Goal: Task Accomplishment & Management: Use online tool/utility

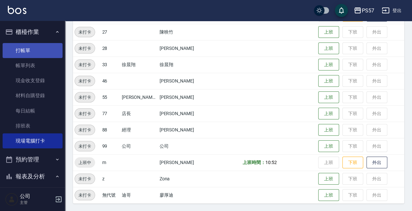
click at [25, 50] on link "打帳單" at bounding box center [33, 50] width 60 height 15
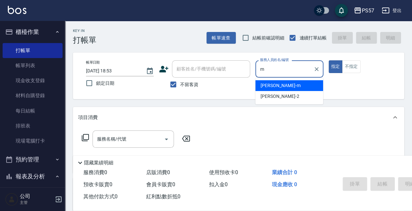
type input "[PERSON_NAME]-m"
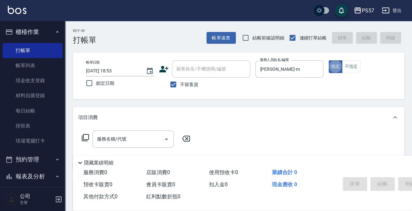
type button "true"
click at [109, 143] on input "服務名稱/代號" at bounding box center [129, 138] width 66 height 11
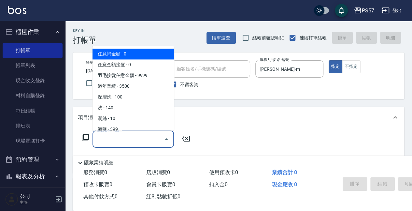
type input "0"
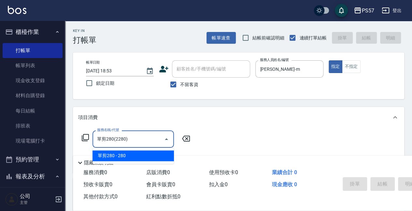
type input "單剪280(2280)"
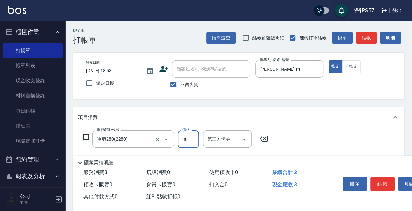
type input "300"
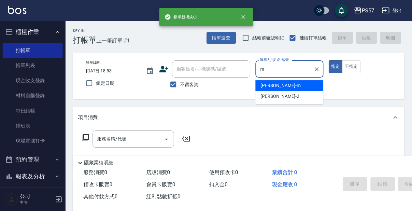
type input "[PERSON_NAME]-m"
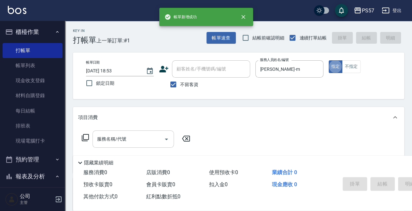
click at [105, 141] on input "服務名稱/代號" at bounding box center [129, 138] width 66 height 11
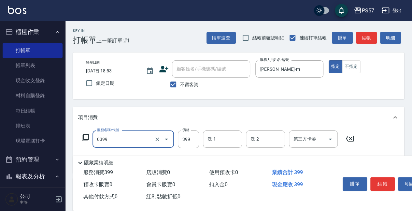
type input "SPA399(0399)"
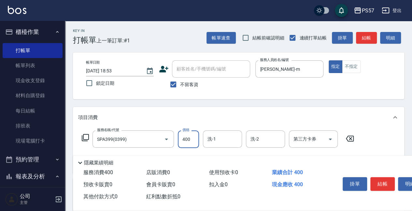
type input "400"
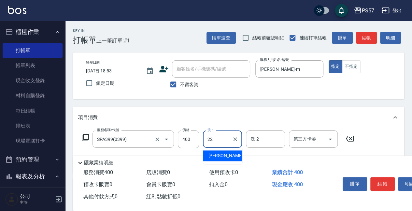
type input "[PERSON_NAME]-22"
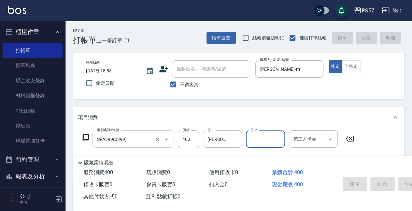
type input "[DATE] 18:54"
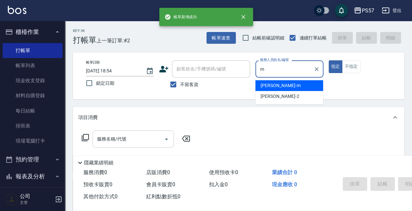
type input "[PERSON_NAME]-m"
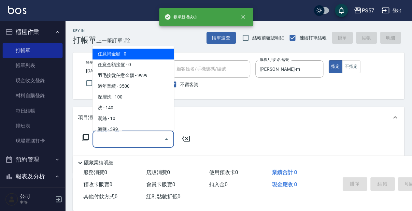
click at [109, 136] on input "服務名稱/代號" at bounding box center [129, 138] width 66 height 11
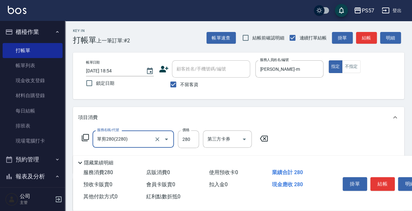
type input "單剪280(2280)"
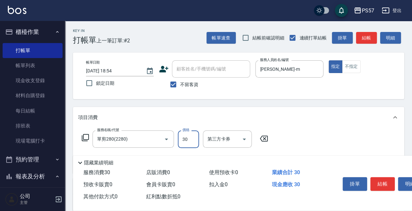
type input "300"
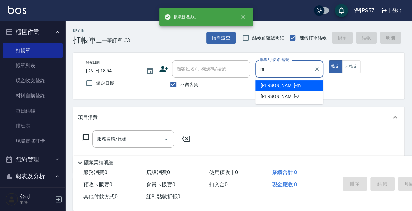
type input "[PERSON_NAME]-m"
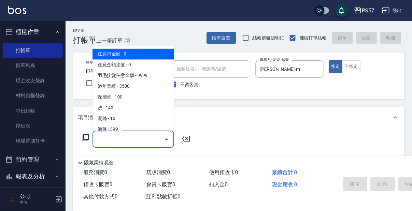
click at [119, 136] on input "服務名稱/代號" at bounding box center [129, 138] width 66 height 11
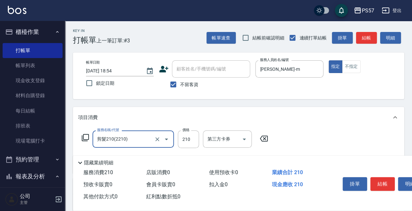
type input "剪髮210(2210)"
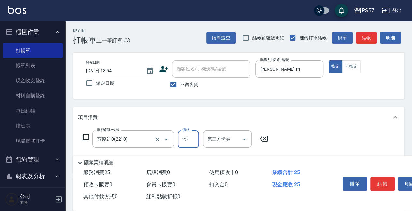
type input "250"
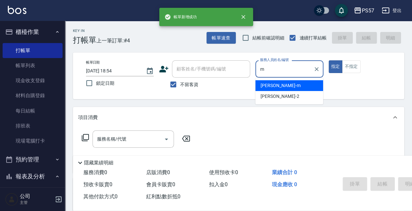
type input "[PERSON_NAME]-m"
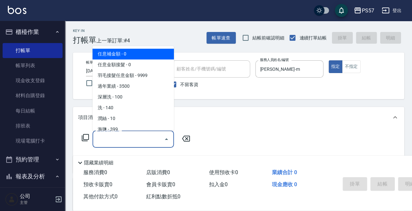
click at [115, 137] on input "服務名稱/代號" at bounding box center [129, 138] width 66 height 11
type input "0"
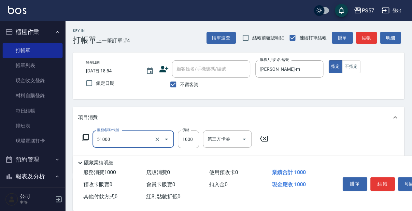
type input "任意金額染髮(51000)"
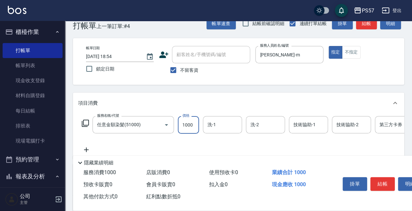
scroll to position [43, 0]
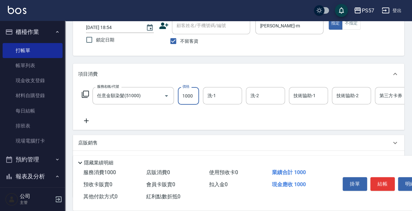
click at [86, 122] on icon at bounding box center [86, 120] width 5 height 5
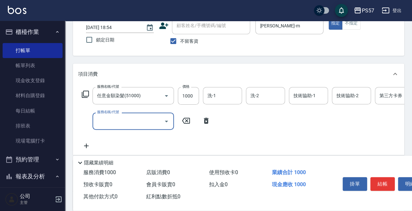
click at [119, 124] on input "服務名稱/代號" at bounding box center [129, 120] width 66 height 11
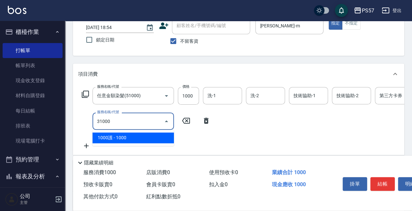
type input "1000護(31000)"
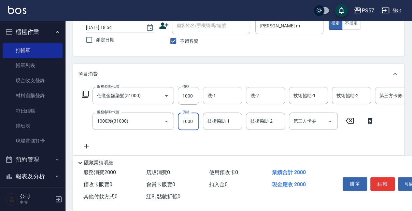
drag, startPoint x: 207, startPoint y: 98, endPoint x: 206, endPoint y: 102, distance: 4.3
click at [206, 102] on div "洗-1" at bounding box center [222, 95] width 39 height 17
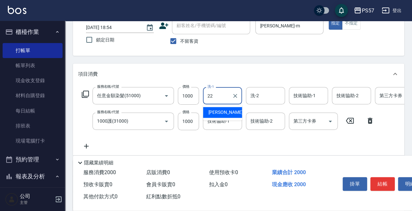
type input "[PERSON_NAME]-22"
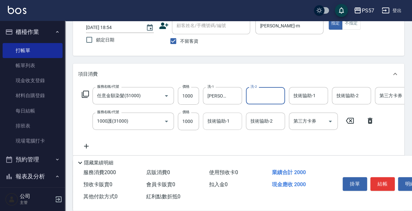
click at [215, 129] on div "技術協助-1" at bounding box center [222, 120] width 39 height 17
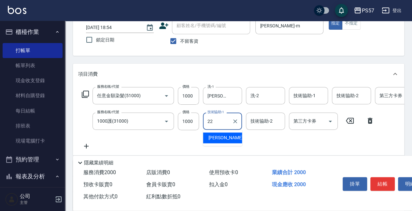
type input "[PERSON_NAME]-22"
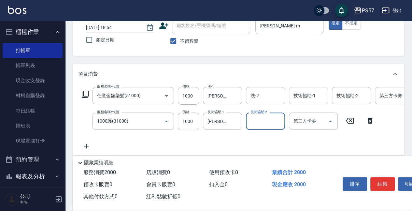
click at [304, 95] on input "技術協助-1" at bounding box center [308, 95] width 33 height 11
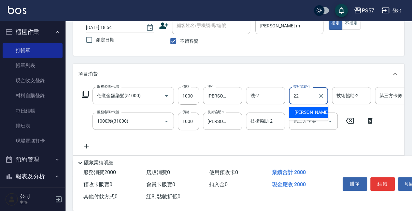
type input "[PERSON_NAME]-22"
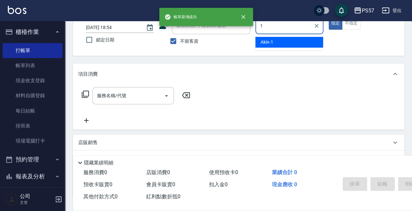
type input "Akin-1"
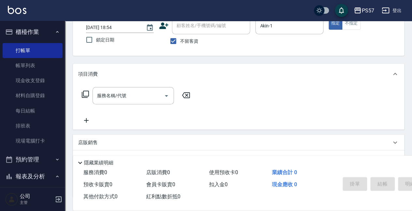
drag, startPoint x: 185, startPoint y: 159, endPoint x: 141, endPoint y: 171, distance: 45.7
click at [185, 160] on div "隱藏業績明細" at bounding box center [273, 163] width 394 height 8
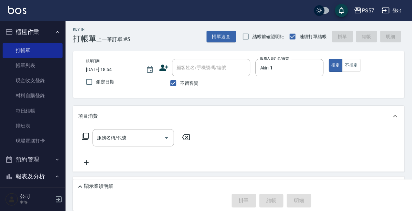
scroll to position [0, 0]
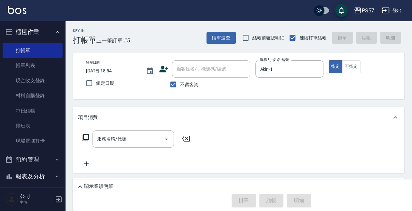
click at [127, 149] on div "服務名稱/代號 服務名稱/代號" at bounding box center [136, 148] width 116 height 37
click at [127, 138] on input "服務名稱/代號" at bounding box center [129, 138] width 66 height 11
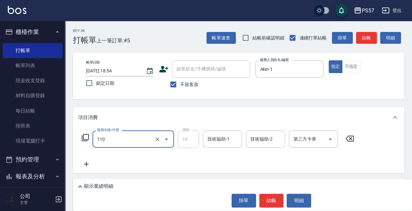
type input "潤絲(110)"
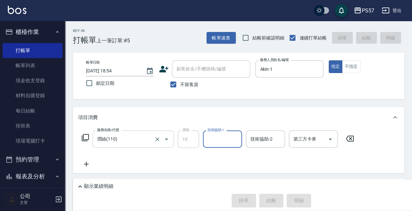
type input "[DATE] 19:08"
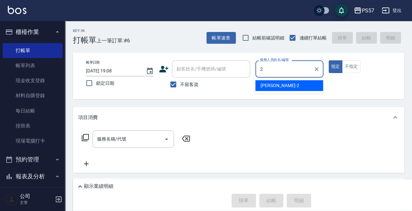
type input "[PERSON_NAME]-2"
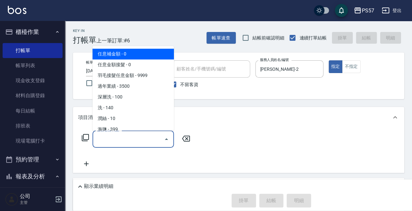
click at [125, 140] on input "服務名稱/代號" at bounding box center [129, 138] width 66 height 11
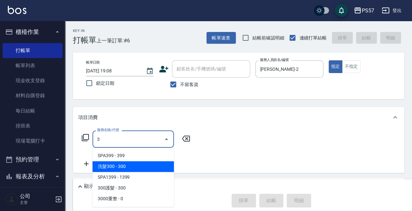
click at [120, 167] on span "洗髮300 - 300" at bounding box center [134, 166] width 82 height 11
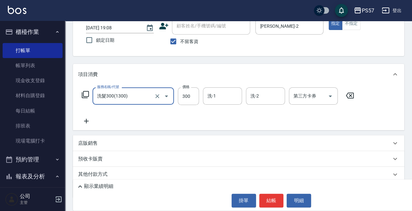
scroll to position [43, 0]
type input "洗髮300(1300)"
click at [86, 121] on icon at bounding box center [86, 120] width 5 height 5
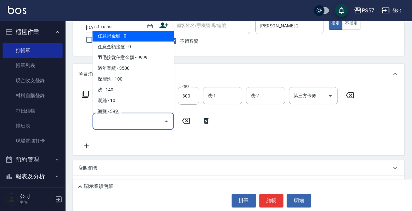
click at [108, 120] on input "服務名稱/代號" at bounding box center [129, 120] width 66 height 11
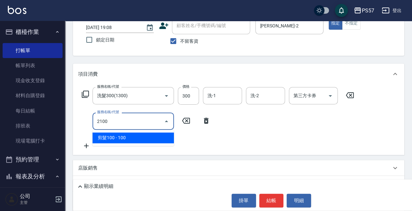
type input "剪髮100(2100)"
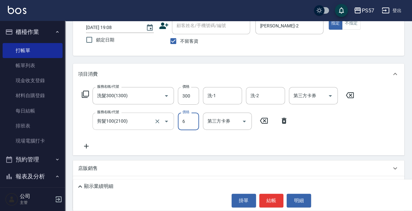
type input "60"
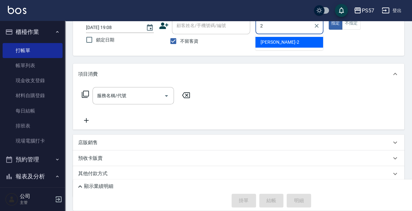
type input "[PERSON_NAME]-2"
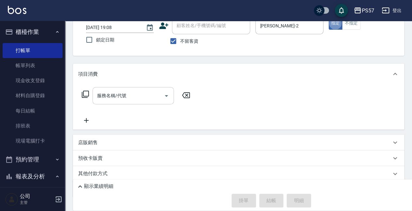
click at [132, 100] on input "服務名稱/代號" at bounding box center [129, 95] width 66 height 11
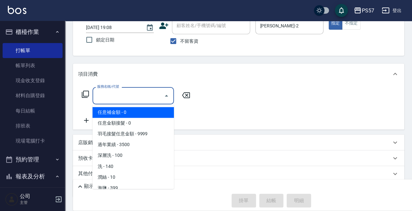
type input "1"
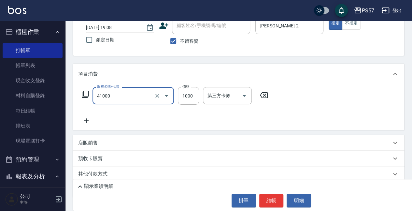
type input "任義金額燙髮(41000)"
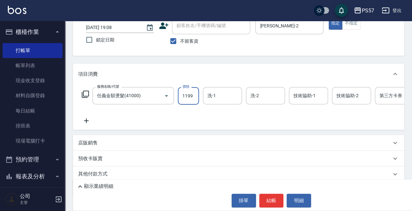
type input "1199"
click at [73, 121] on div "Key In 打帳單 上一筆訂單:#7 帳單速查 結帳前確認明細 連續打單結帳 掛單 結帳 明細 帳單日期 [DATE] 19:08 鎖定日期 顧客姓名/手機…" at bounding box center [238, 106] width 347 height 256
click at [91, 119] on icon at bounding box center [86, 121] width 16 height 8
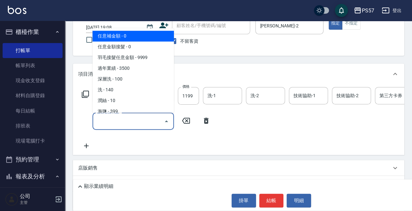
click at [116, 119] on input "服務名稱/代號" at bounding box center [129, 120] width 66 height 11
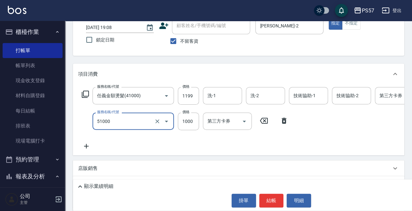
type input "任意金額染髮(51000)"
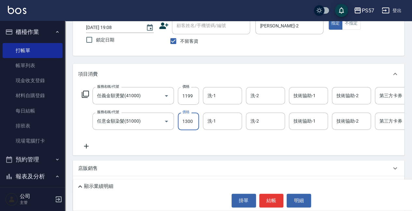
type input "1300"
click at [91, 145] on icon at bounding box center [86, 146] width 16 height 8
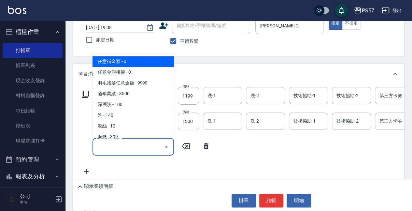
click at [119, 144] on input "服務名稱/代號" at bounding box center [129, 146] width 66 height 11
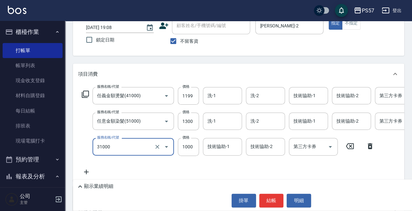
type input "1000護(31000)"
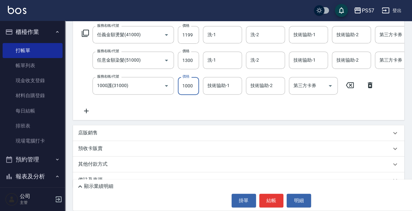
scroll to position [120, 0]
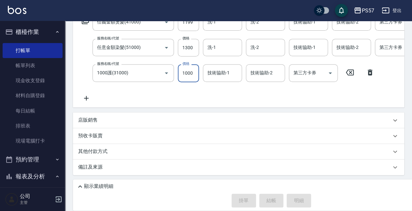
type input "[DATE] 19:09"
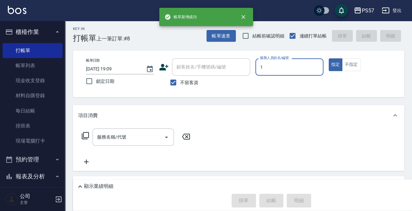
scroll to position [0, 0]
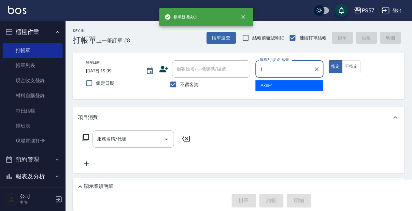
type input "Akin-1"
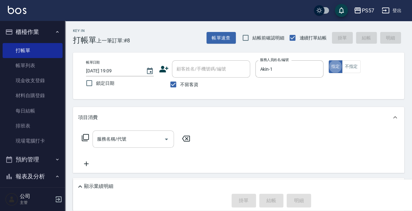
click at [123, 144] on input "服務名稱/代號" at bounding box center [129, 138] width 66 height 11
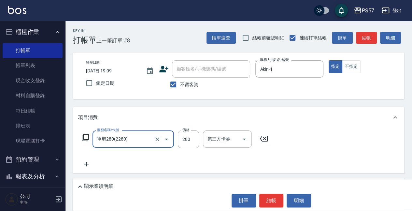
type input "單剪280(2280)"
type input "300"
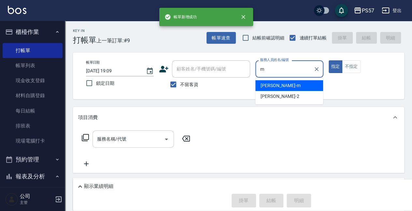
type input "[PERSON_NAME]-m"
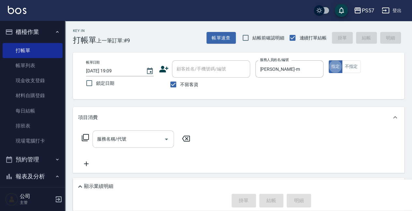
click at [138, 144] on input "服務名稱/代號" at bounding box center [129, 138] width 66 height 11
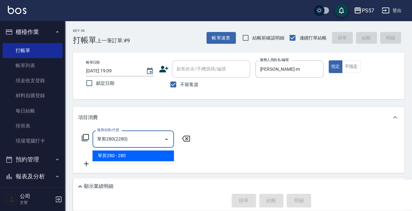
type input "單剪280(2280)"
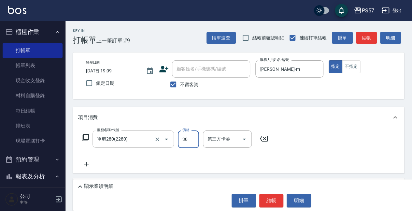
type input "300"
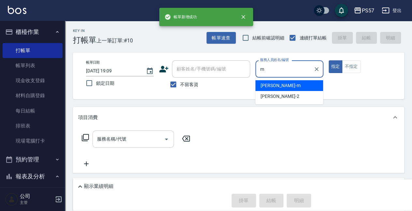
type input "[PERSON_NAME]-m"
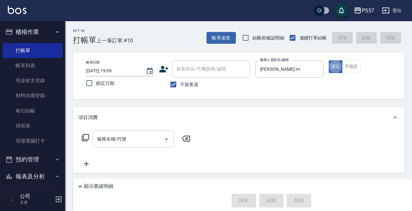
click at [112, 142] on input "服務名稱/代號" at bounding box center [129, 138] width 66 height 11
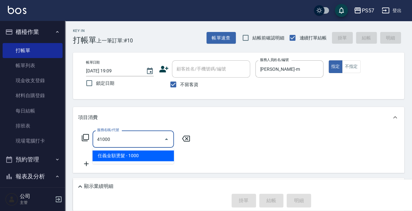
type input "任義金額燙髮(41000)"
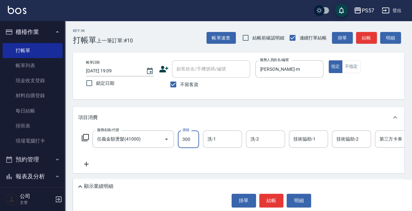
type input "300"
click at [84, 164] on icon at bounding box center [86, 164] width 16 height 8
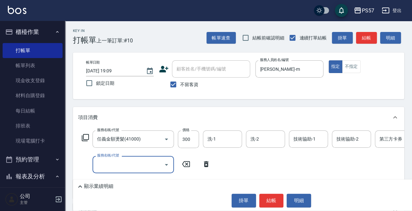
click at [120, 166] on input "服務名稱/代號" at bounding box center [129, 164] width 66 height 11
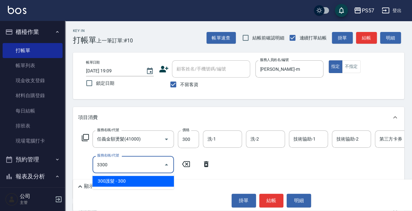
type input "300護髮(3300)"
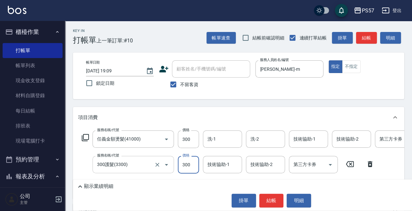
click at [124, 156] on div "300護髮(3300) 服務名稱/代號" at bounding box center [134, 164] width 82 height 17
click at [164, 166] on icon "Open" at bounding box center [167, 165] width 8 height 8
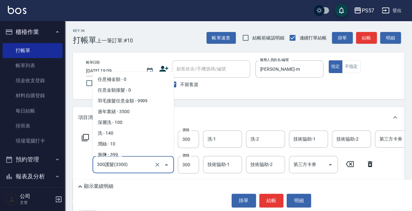
scroll to position [209, 0]
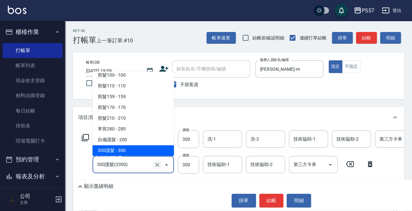
click at [160, 165] on icon "Clear" at bounding box center [157, 164] width 7 height 7
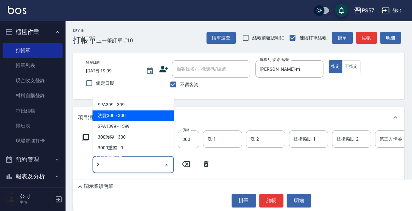
click at [118, 119] on span "洗髮300 - 300" at bounding box center [134, 115] width 82 height 11
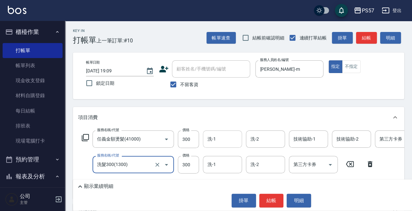
type input "洗髮300(1300)"
click at [214, 139] on input "洗-1" at bounding box center [222, 138] width 33 height 11
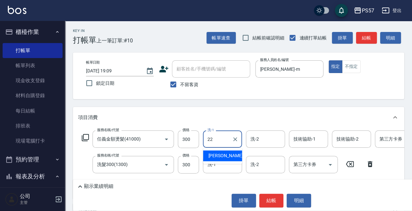
type input "[PERSON_NAME]-22"
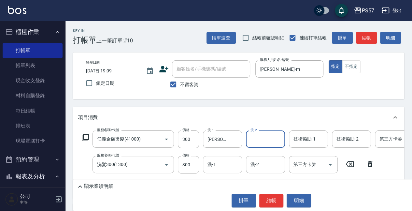
click at [221, 166] on input "洗-1" at bounding box center [222, 164] width 33 height 11
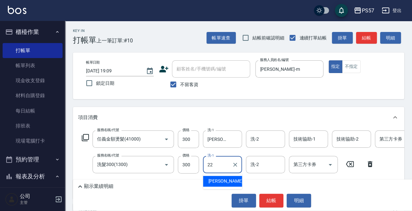
type input "[PERSON_NAME]-22"
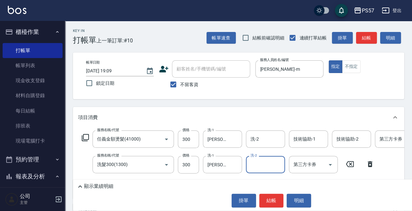
click at [297, 141] on input "技術協助-1" at bounding box center [308, 138] width 33 height 11
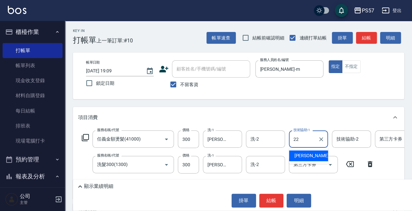
type input "[PERSON_NAME]-22"
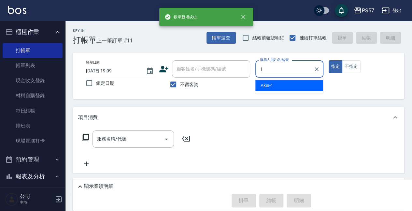
type input "Akin-1"
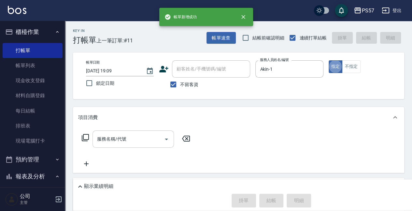
click at [118, 146] on div "服務名稱/代號" at bounding box center [134, 138] width 82 height 17
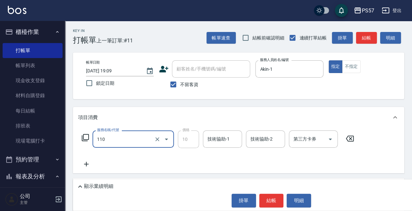
type input "潤絲(110)"
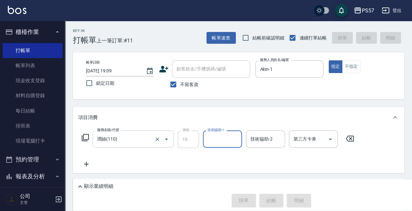
type input "[DATE] 19:10"
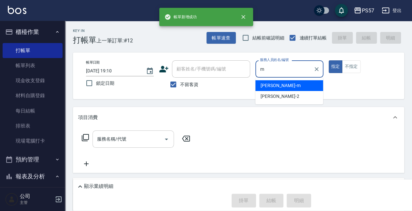
type input "[PERSON_NAME]-m"
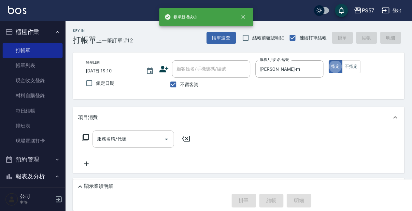
click at [107, 135] on div "服務名稱/代號 服務名稱/代號" at bounding box center [134, 138] width 82 height 17
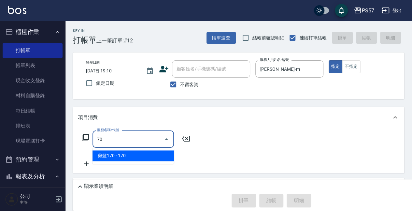
type input "7"
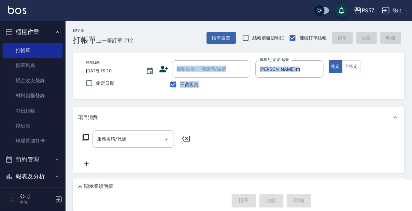
drag, startPoint x: 174, startPoint y: 52, endPoint x: 175, endPoint y: 127, distance: 74.3
click at [175, 127] on div "Key In 打帳單 上一筆訂單:#12 帳單速查 結帳前確認明細 連續打單結帳 掛單 結帳 明細 帳單日期 [DATE] 19:10 鎖定日期 顧客姓名/手…" at bounding box center [238, 149] width 347 height 256
click at [126, 132] on div "服務名稱/代號" at bounding box center [134, 138] width 82 height 17
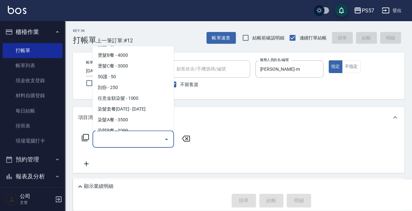
scroll to position [620, 0]
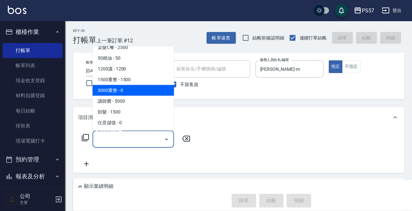
click at [118, 87] on span "3000重整 - 0" at bounding box center [134, 90] width 82 height 11
type input "3000重整(73000)"
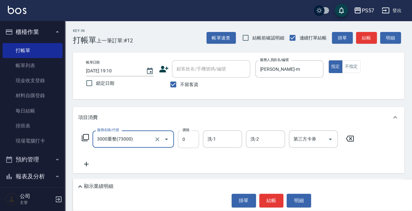
click at [184, 141] on input "0" at bounding box center [188, 139] width 21 height 18
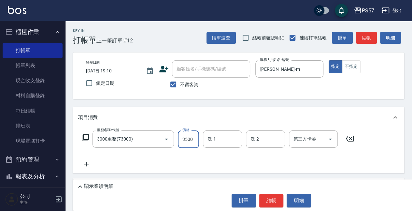
type input "3500"
click at [86, 162] on icon at bounding box center [86, 164] width 16 height 8
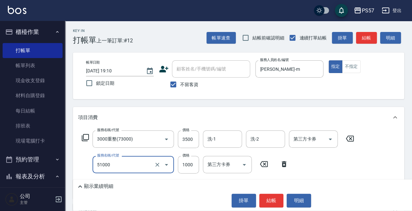
type input "任意金額染髮(51000)"
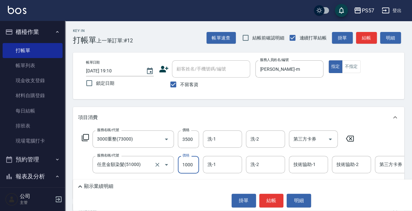
scroll to position [43, 0]
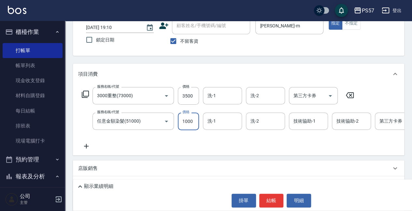
click at [82, 146] on icon at bounding box center [86, 146] width 16 height 8
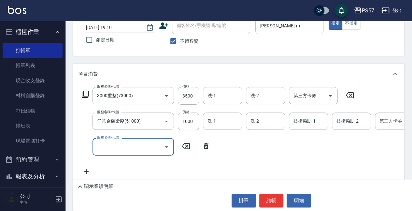
click at [105, 148] on input "服務名稱/代號" at bounding box center [129, 146] width 66 height 11
type input "300護髮(3300)"
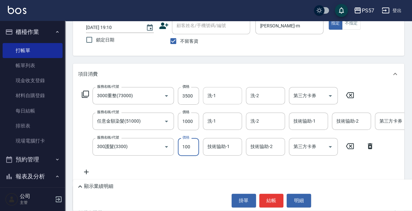
type input "100"
click at [227, 98] on input "洗-1" at bounding box center [222, 95] width 33 height 11
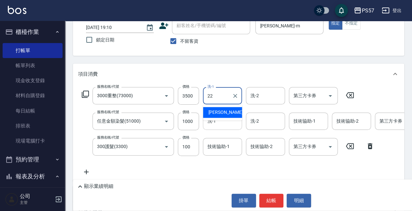
type input "[PERSON_NAME]-22"
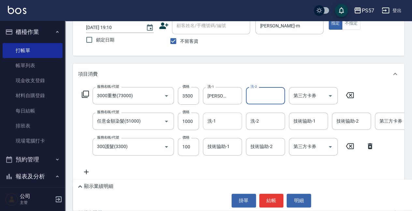
click at [228, 116] on input "洗-1" at bounding box center [222, 120] width 33 height 11
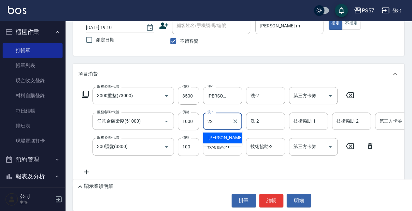
type input "[PERSON_NAME]-22"
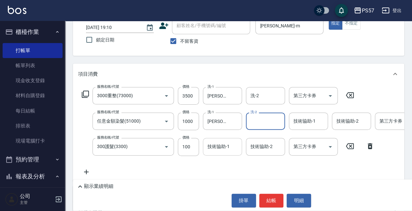
click at [220, 145] on input "技術協助-1" at bounding box center [222, 146] width 33 height 11
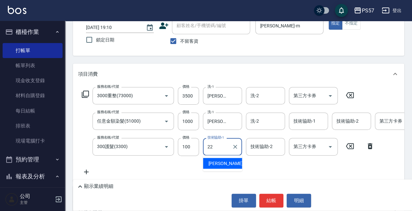
type input "[PERSON_NAME]-22"
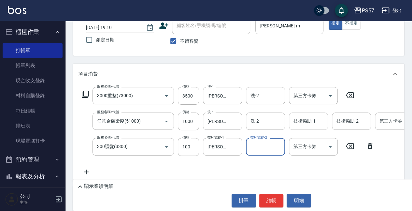
click at [310, 118] on input "技術協助-1" at bounding box center [308, 120] width 33 height 11
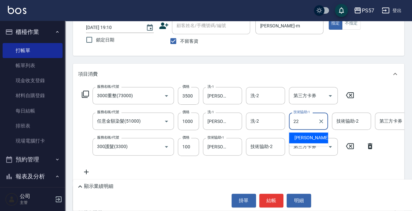
type input "[PERSON_NAME]-22"
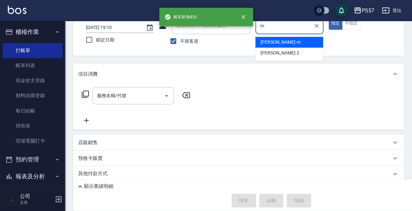
type input "[PERSON_NAME]-m"
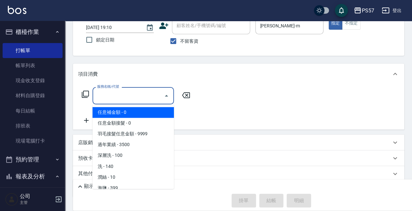
click at [104, 99] on input "服務名稱/代號" at bounding box center [129, 95] width 66 height 11
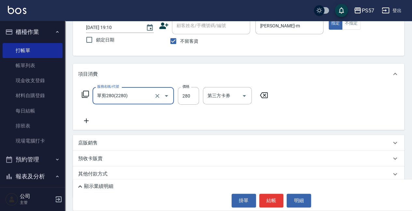
type input "單剪280(2280)"
type input "300"
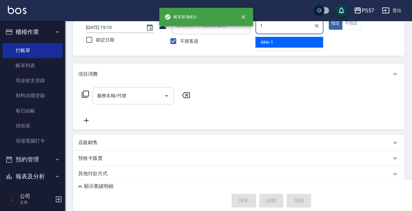
type input "Akin-1"
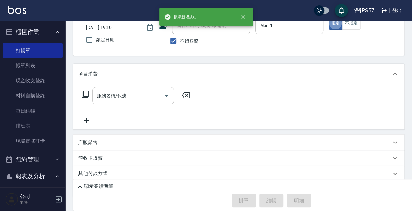
click at [105, 94] on input "服務名稱/代號" at bounding box center [129, 95] width 66 height 11
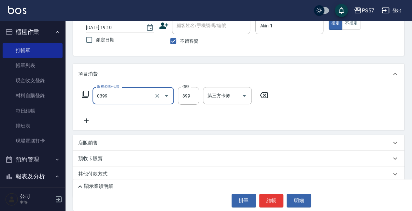
type input "SPA399(0399)"
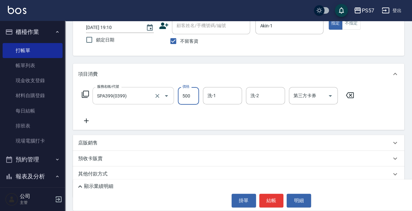
type input "500"
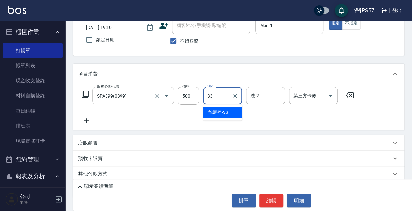
type input "[PERSON_NAME]-33"
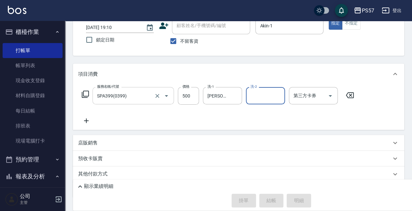
type input "[DATE] 19:11"
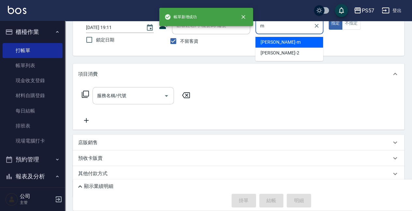
type input "[PERSON_NAME]-m"
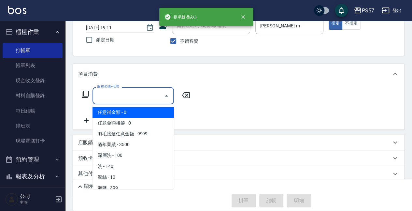
click at [105, 96] on input "服務名稱/代號" at bounding box center [129, 95] width 66 height 11
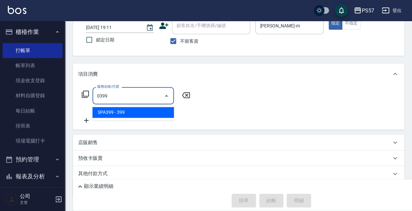
type input "SPA399(0399)"
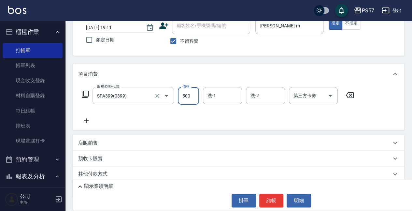
type input "500"
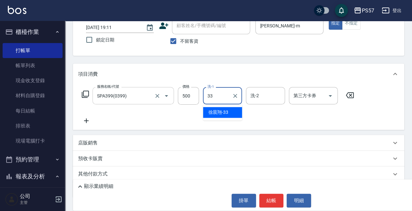
type input "[PERSON_NAME]-33"
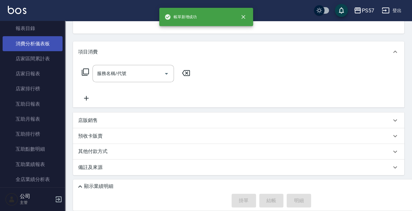
scroll to position [174, 0]
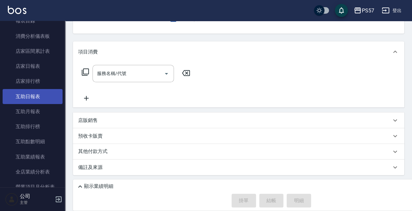
click at [29, 93] on link "互助日報表" at bounding box center [33, 96] width 60 height 15
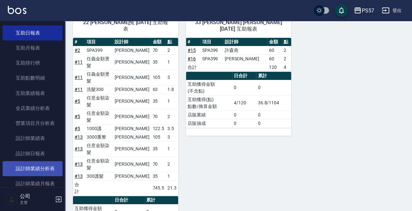
scroll to position [282, 0]
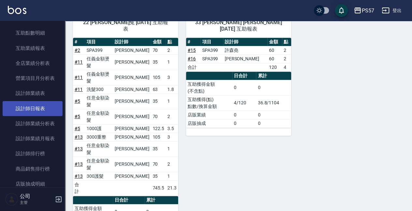
click at [29, 111] on link "設計師日報表" at bounding box center [33, 108] width 60 height 15
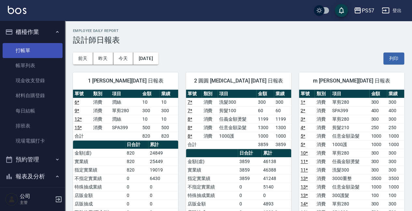
click at [26, 50] on link "打帳單" at bounding box center [33, 50] width 60 height 15
